Goal: Transaction & Acquisition: Subscribe to service/newsletter

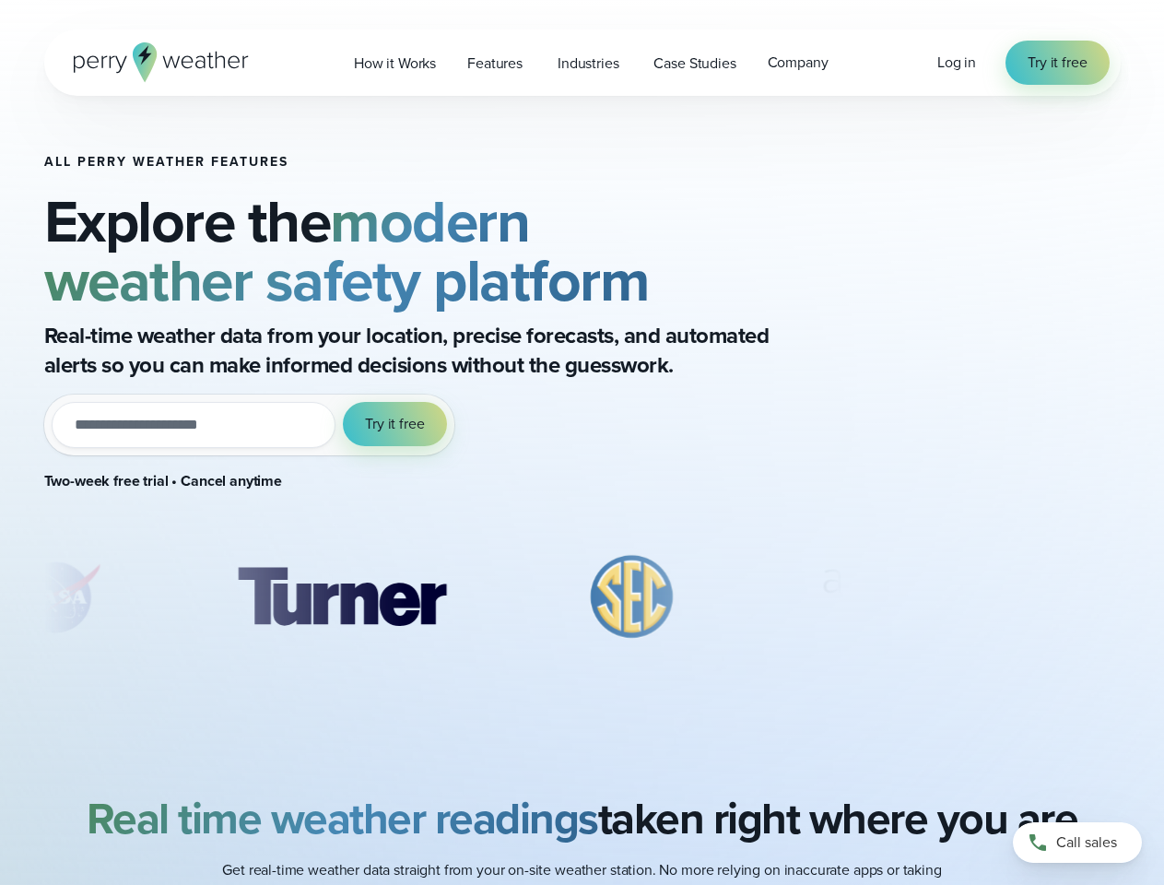
click at [581, 442] on div "All Perry Weather Features Explore the modern weather safety platform Real-time…" at bounding box center [444, 331] width 800 height 352
click at [581, 63] on span "Industries" at bounding box center [587, 64] width 61 height 22
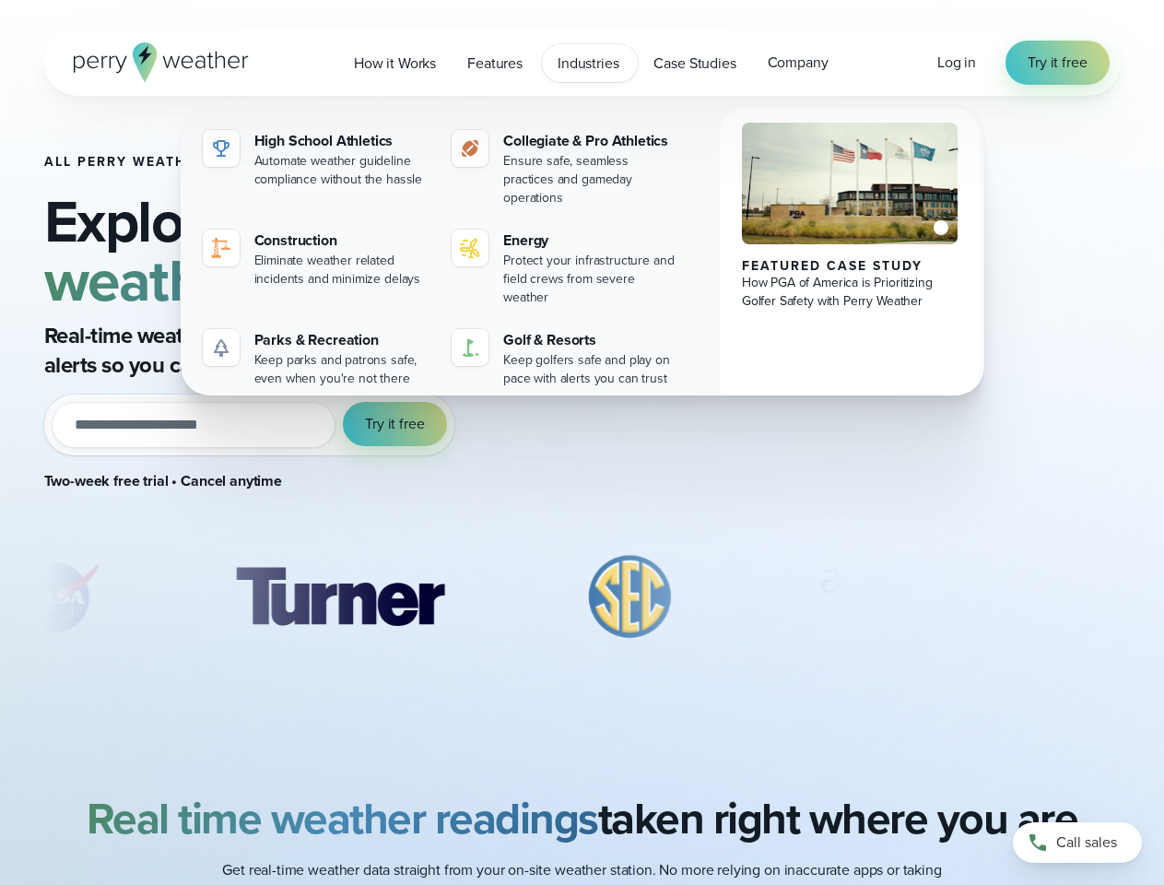
click at [249, 425] on input "email" at bounding box center [194, 425] width 285 height 46
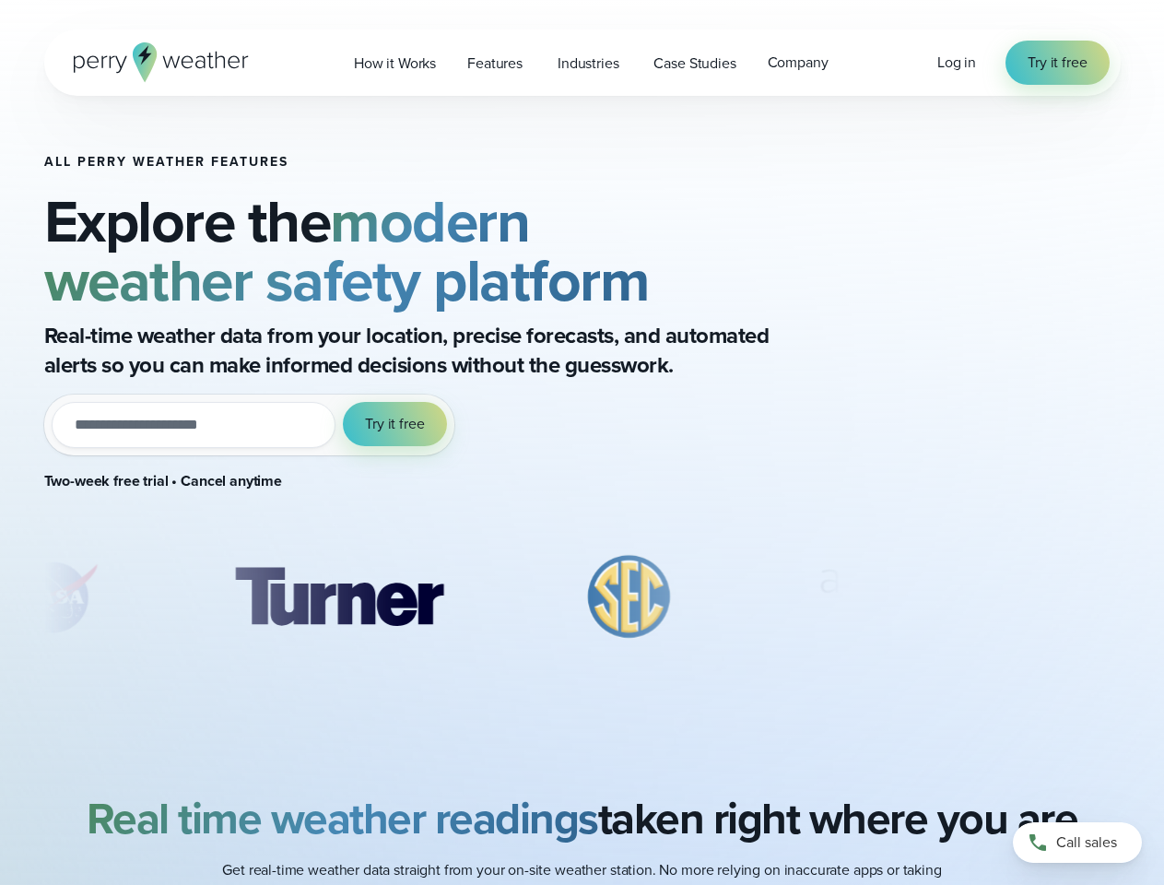
click at [395, 424] on span "Try it free" at bounding box center [394, 424] width 59 height 22
click at [444, 597] on div "All Perry Weather Features Explore the modern weather safety platform Real-time…" at bounding box center [444, 415] width 800 height 520
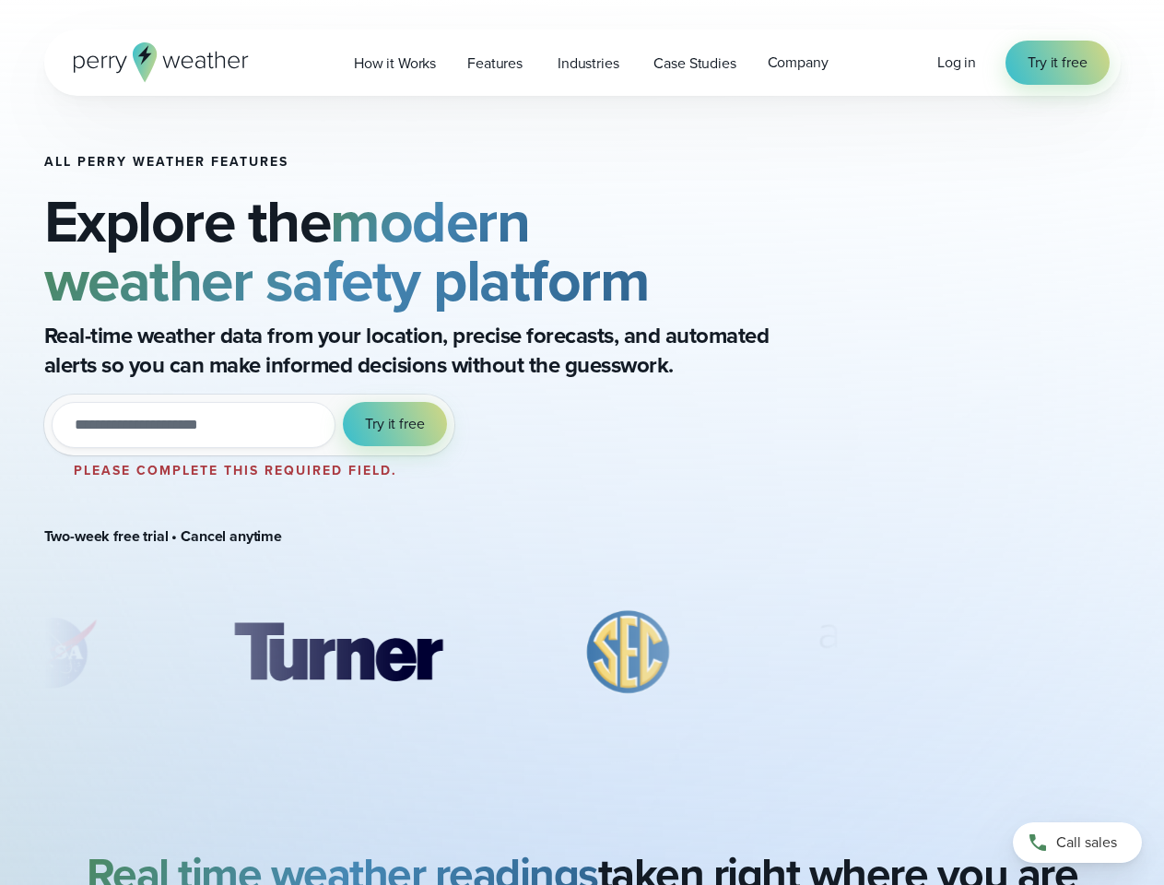
click at [0, 597] on div "All Perry Weather Features Explore the modern weather safety platform Real-time…" at bounding box center [582, 442] width 1164 height 693
